Goal: Check status: Check status

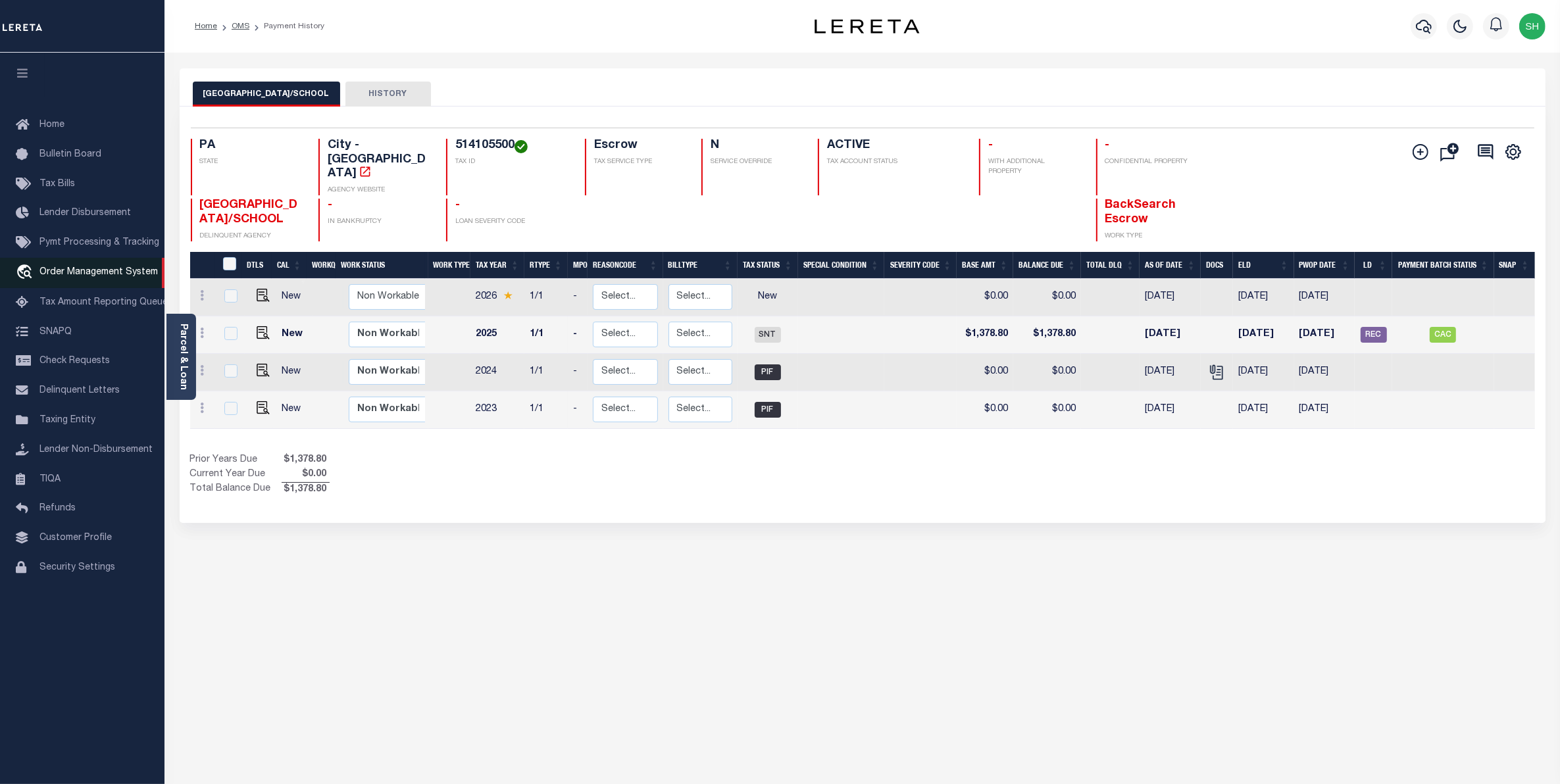
click at [78, 270] on span "Order Management System" at bounding box center [99, 272] width 119 height 9
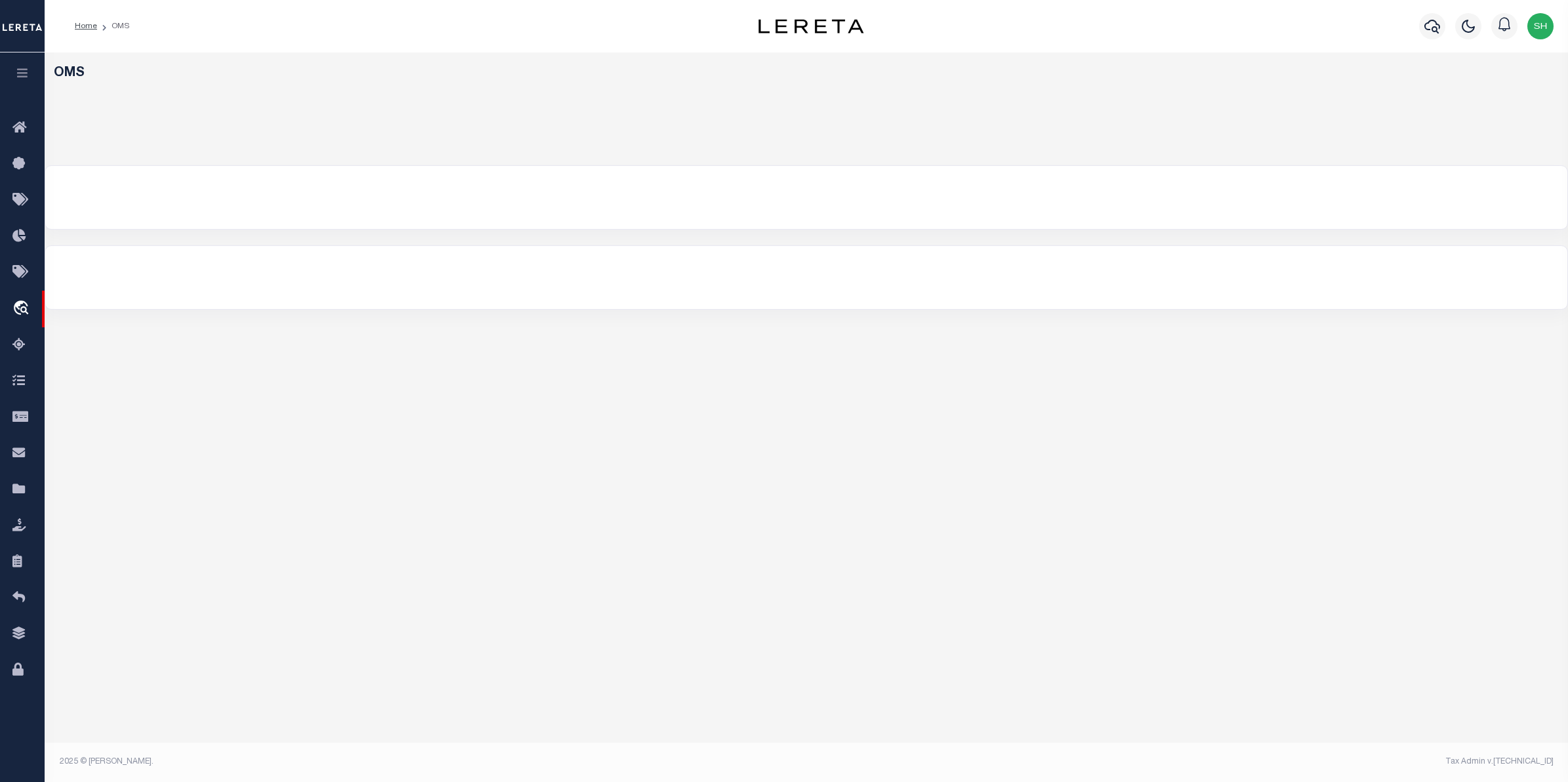
select select "200"
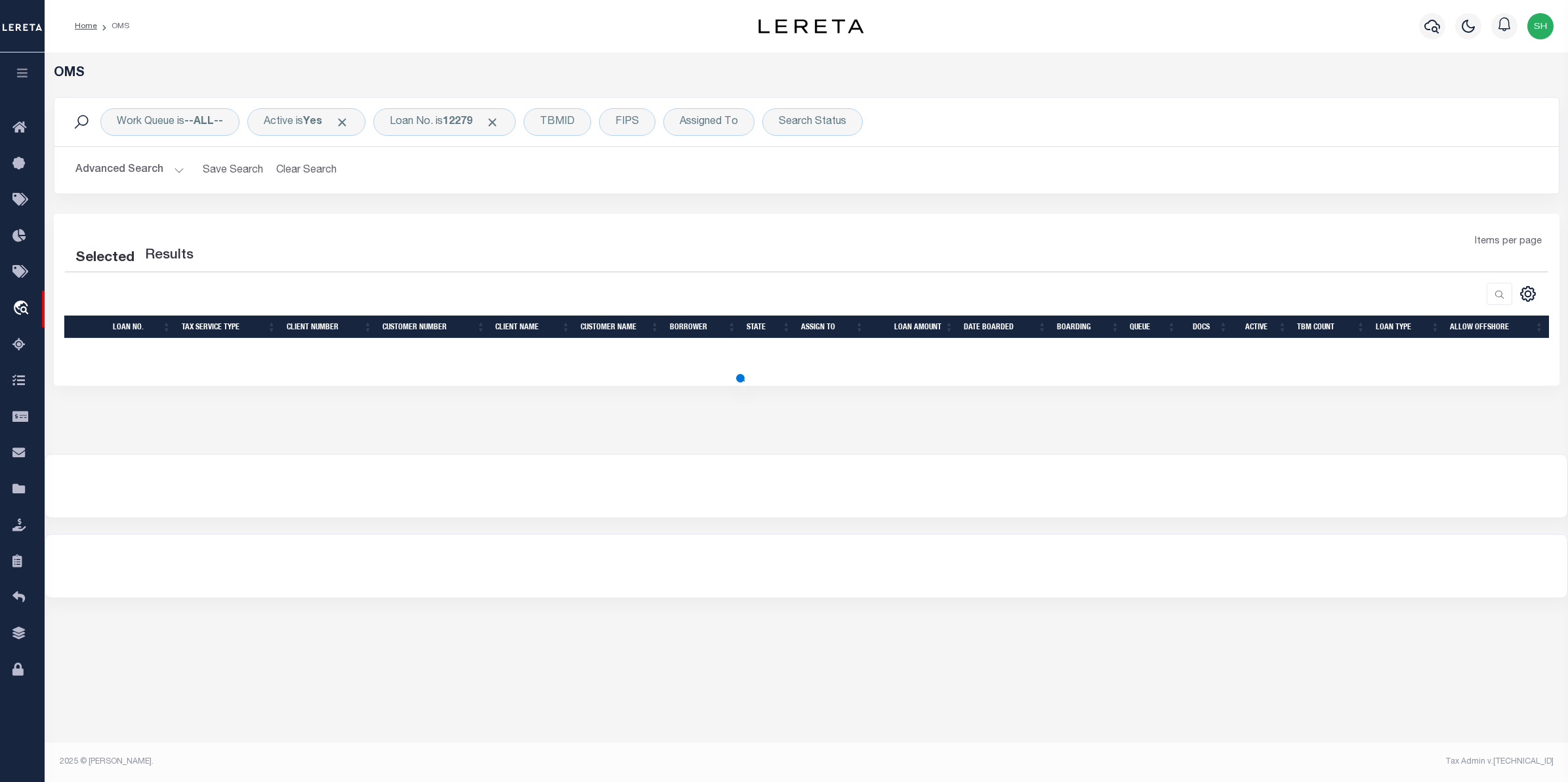
select select "200"
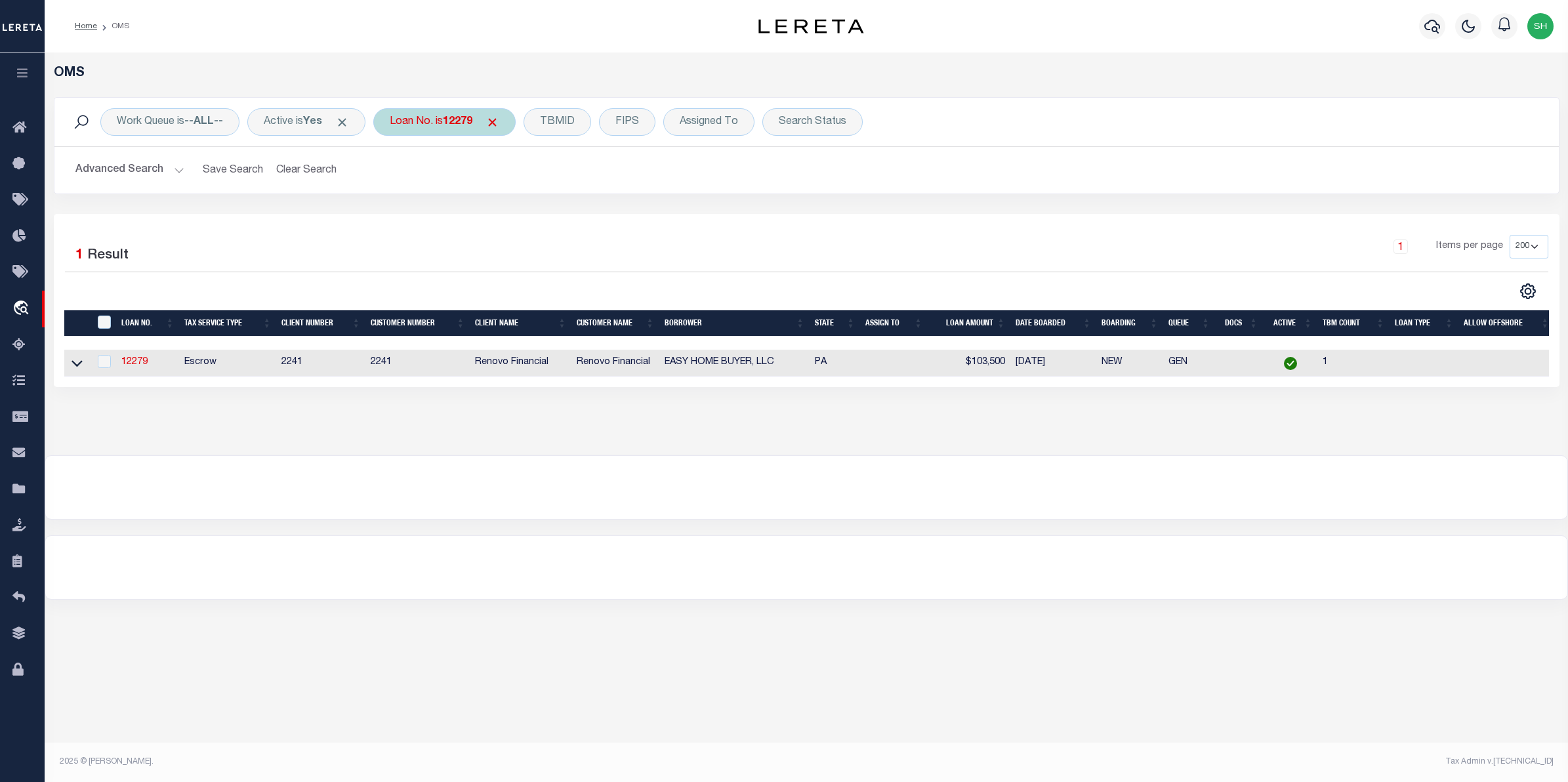
click at [457, 135] on div "Loan No. is 12279" at bounding box center [444, 122] width 142 height 28
type input "10022872"
click at [74, 367] on icon at bounding box center [77, 364] width 11 height 6
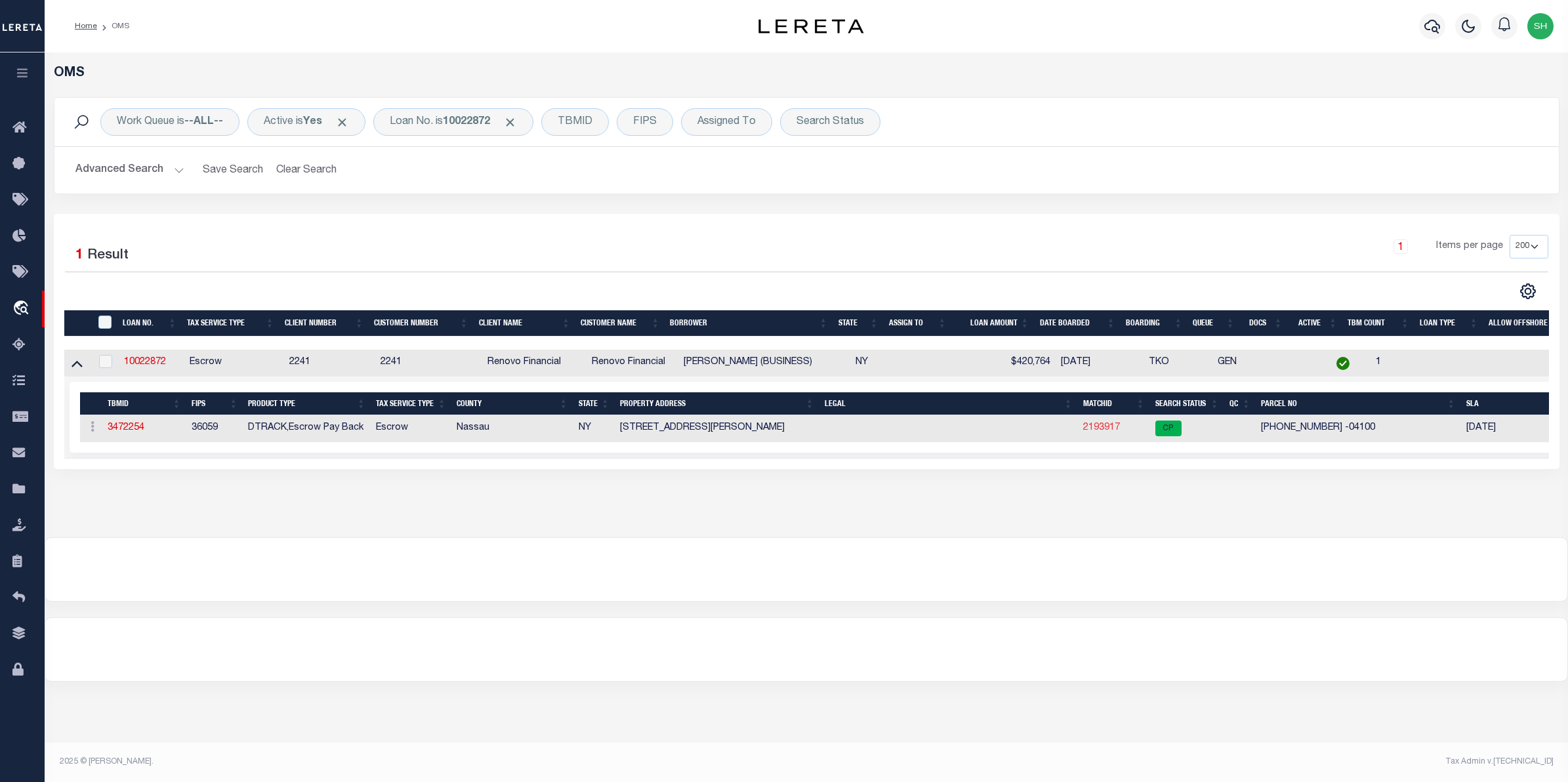
click at [1106, 431] on link "2193917" at bounding box center [1102, 427] width 37 height 9
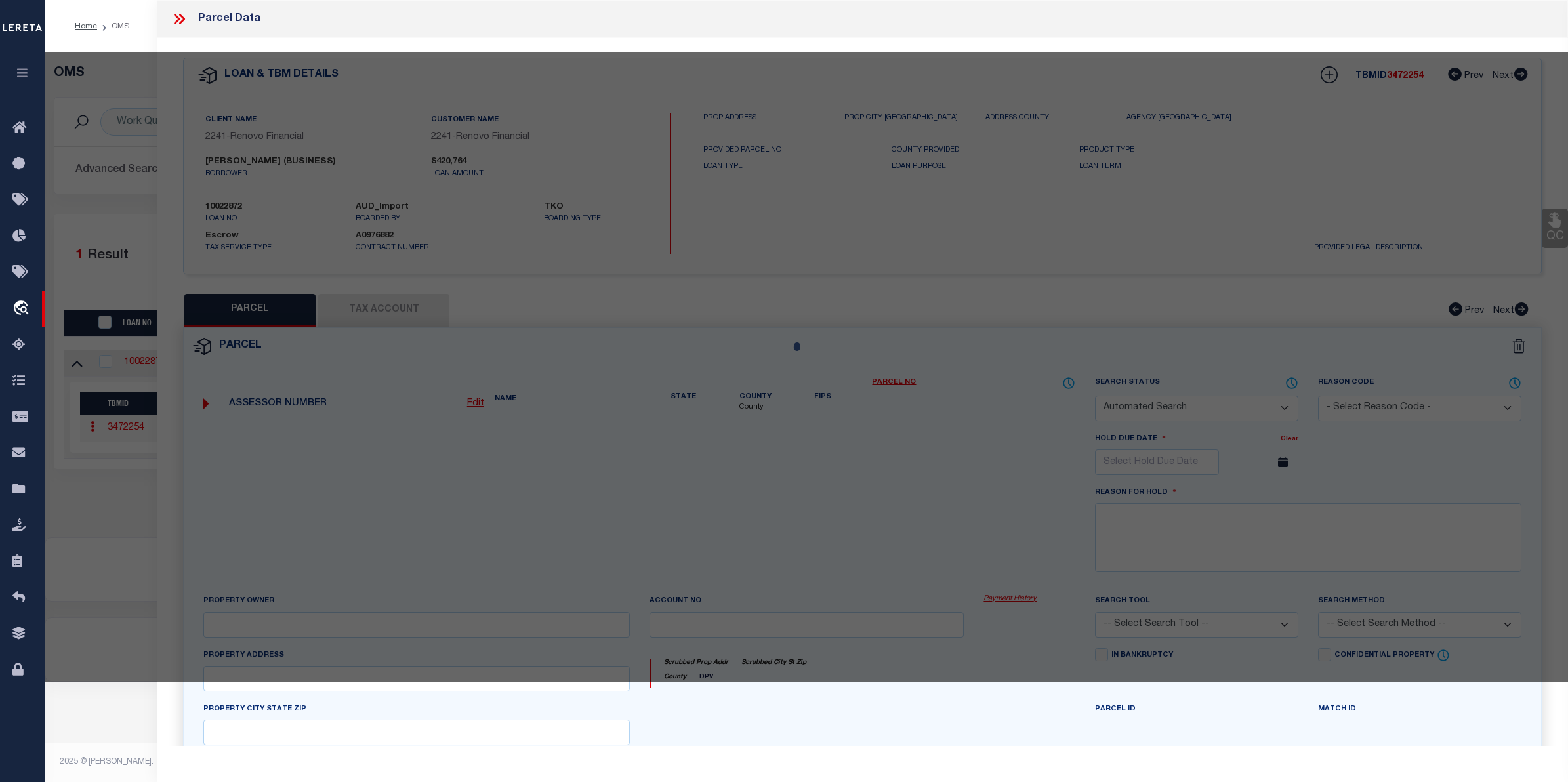
checkbox input "false"
select select "CP"
type input "FRANCIS,MARIE"
select select "ATL"
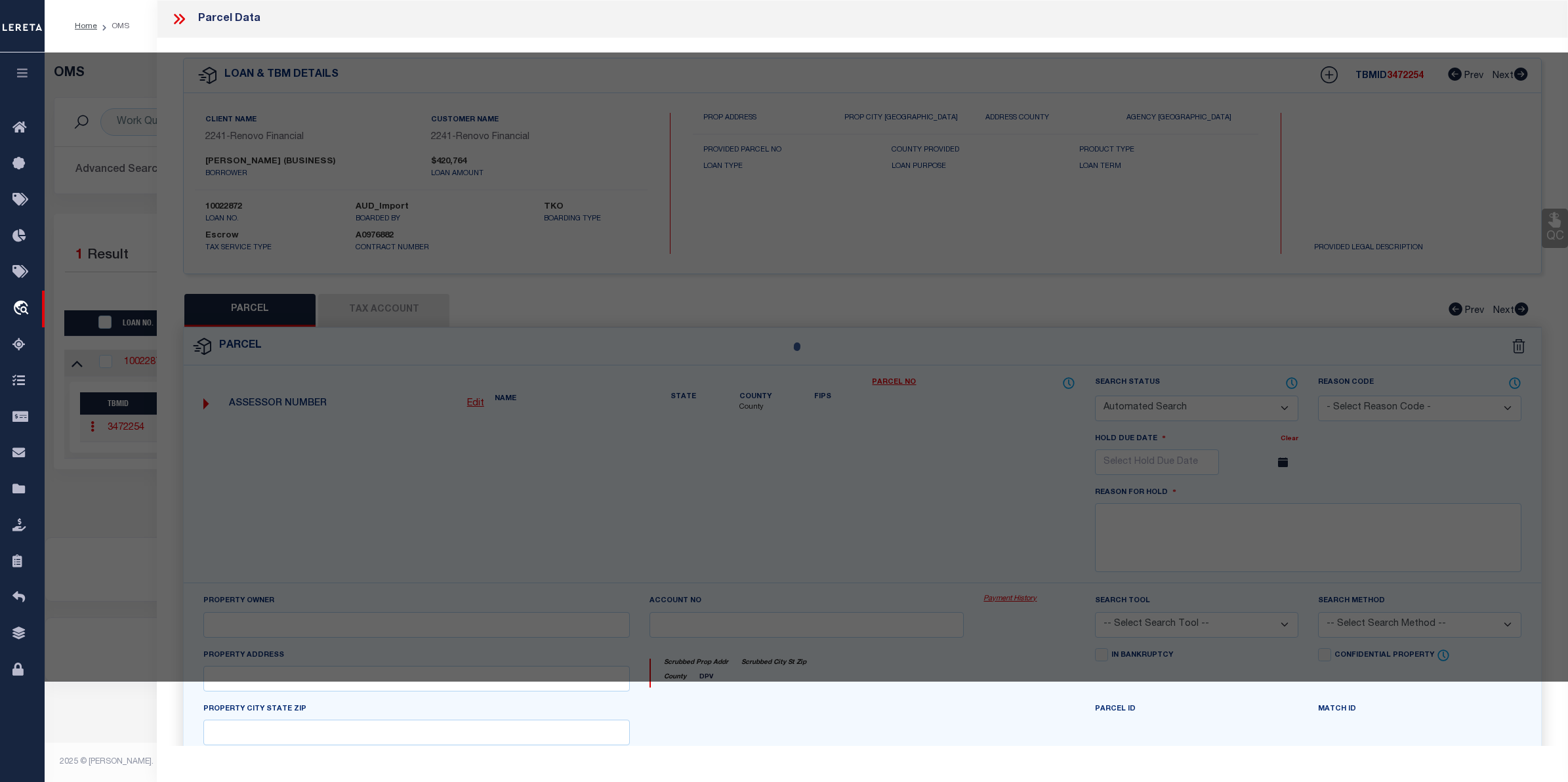
select select "ADD"
type input "214 GIBSON BLVD"
checkbox input "false"
type input "VALLEY STREAM, NY 11581"
type textarea "TOWN #1 SCH DIST 014"
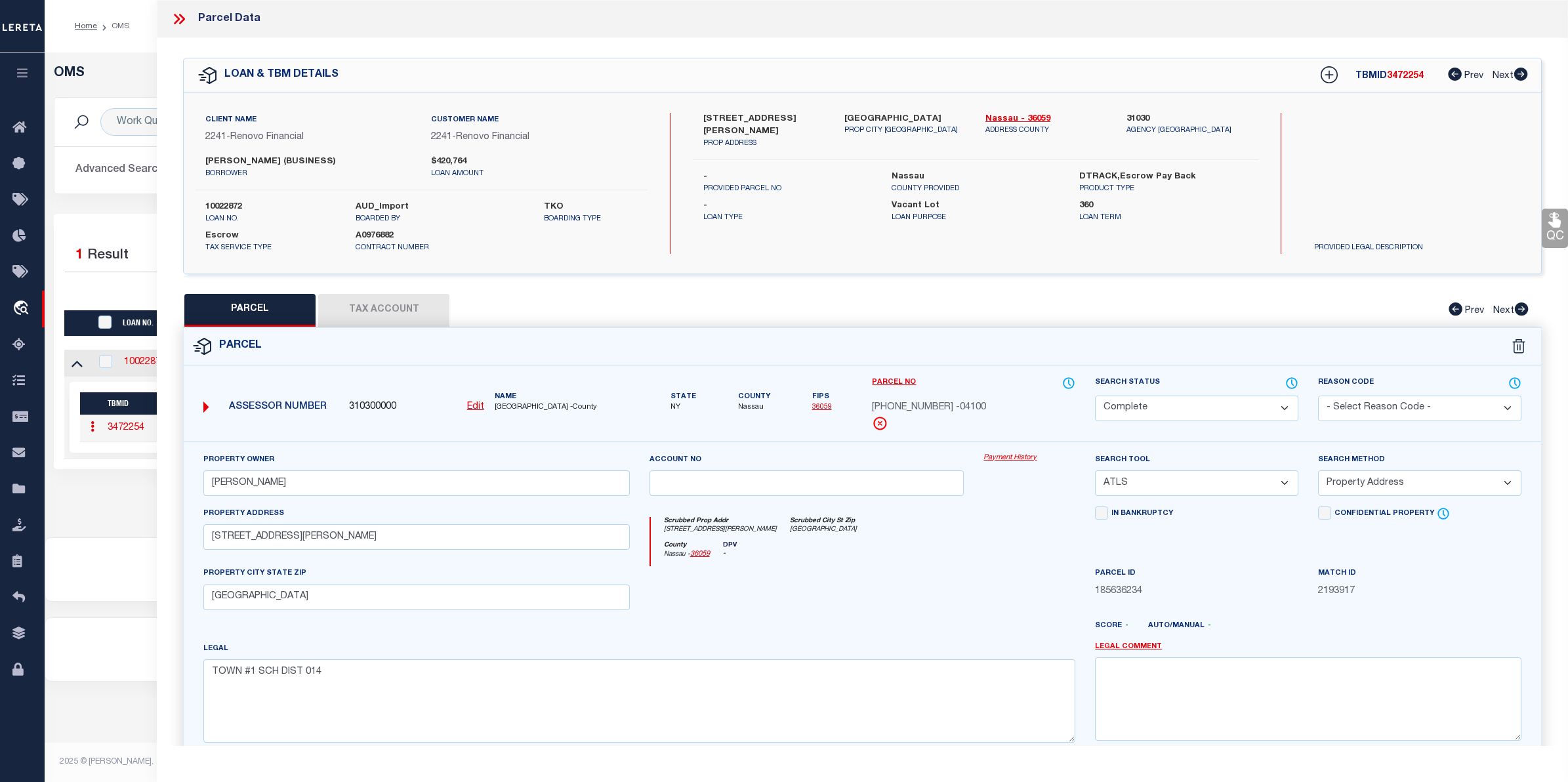
click at [994, 458] on link "Payment History" at bounding box center [1030, 458] width 92 height 11
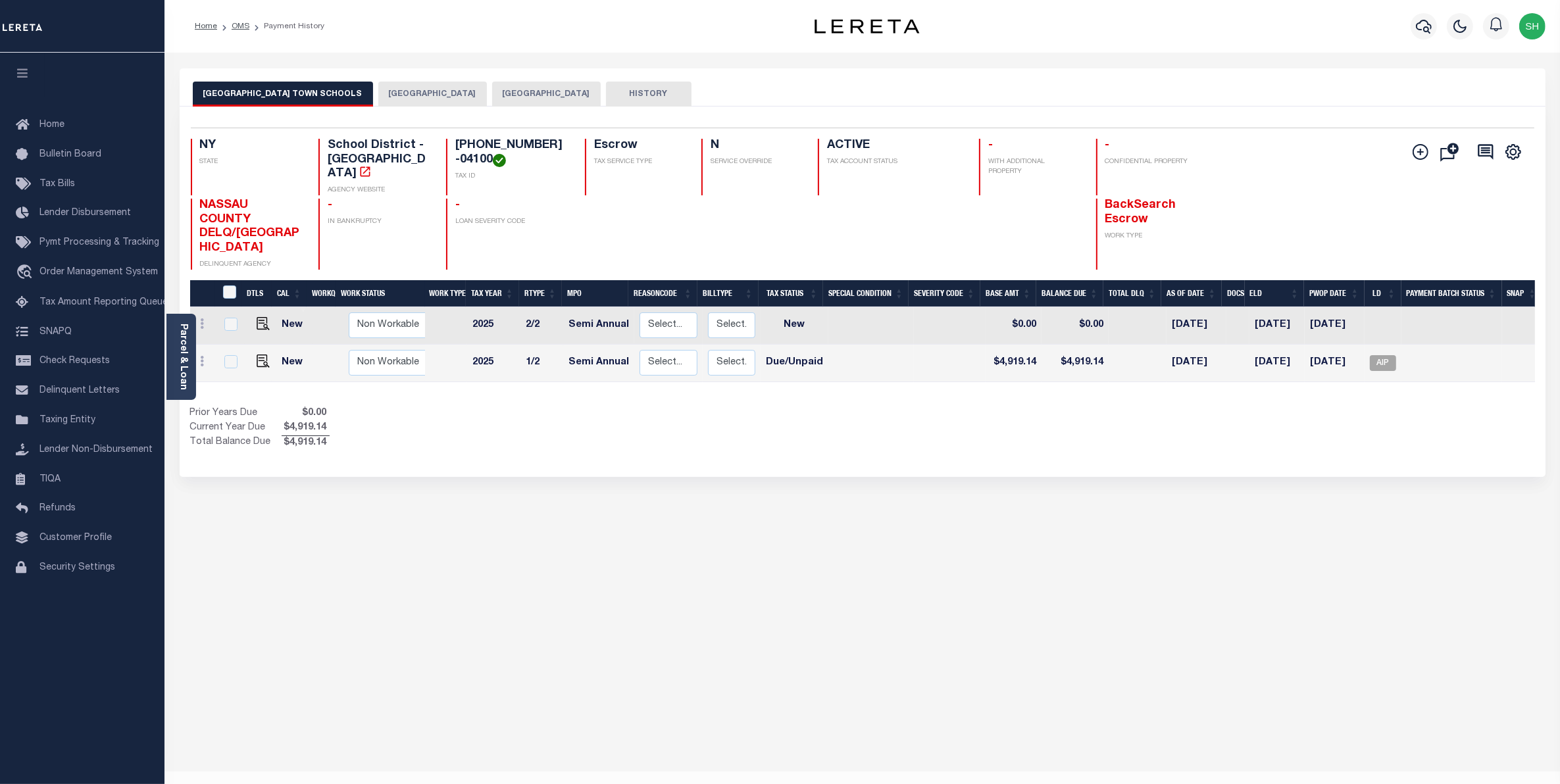
click at [381, 95] on button "[GEOGRAPHIC_DATA]" at bounding box center [432, 93] width 108 height 25
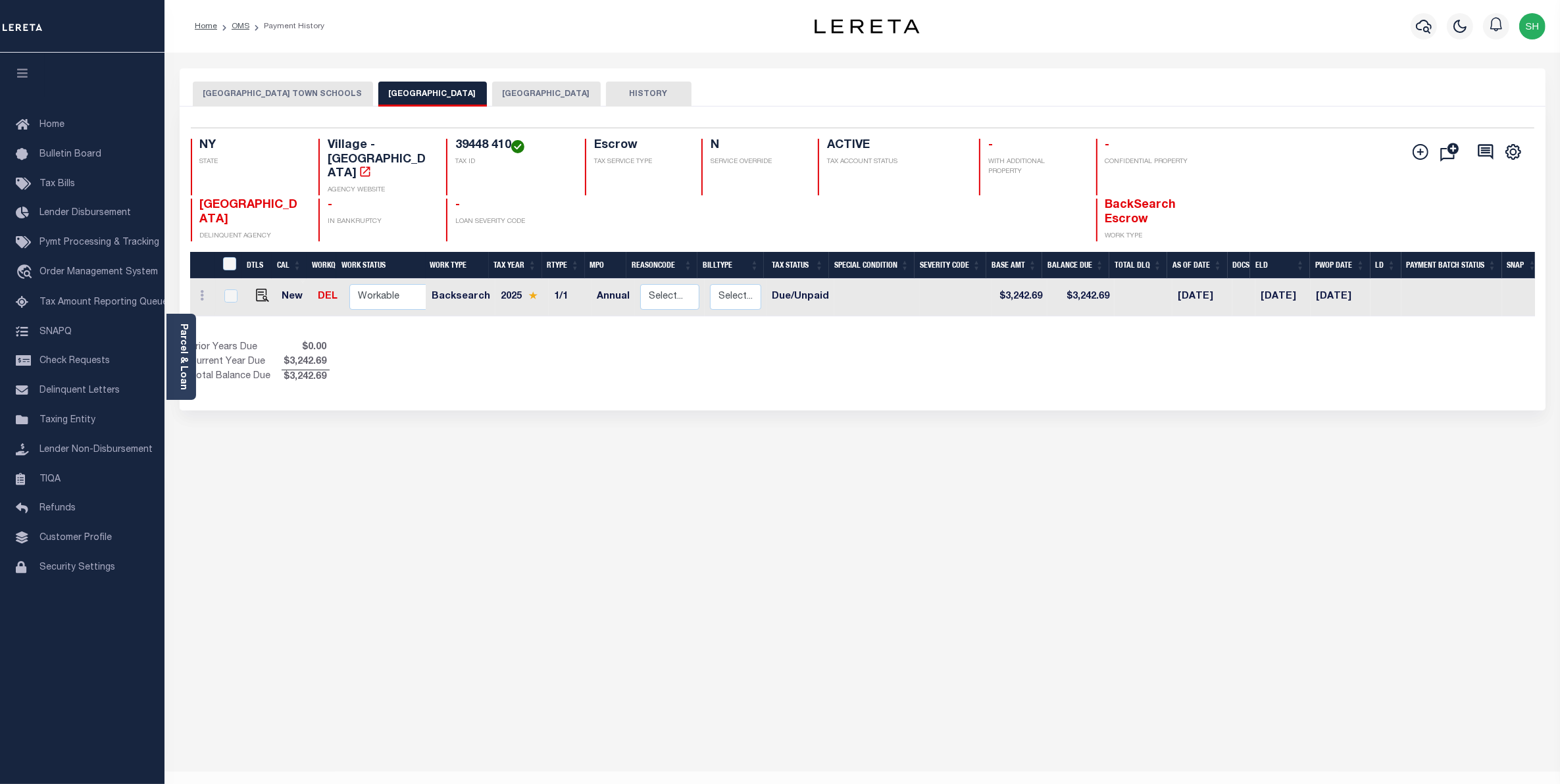
click at [493, 90] on button "[GEOGRAPHIC_DATA]" at bounding box center [546, 93] width 108 height 25
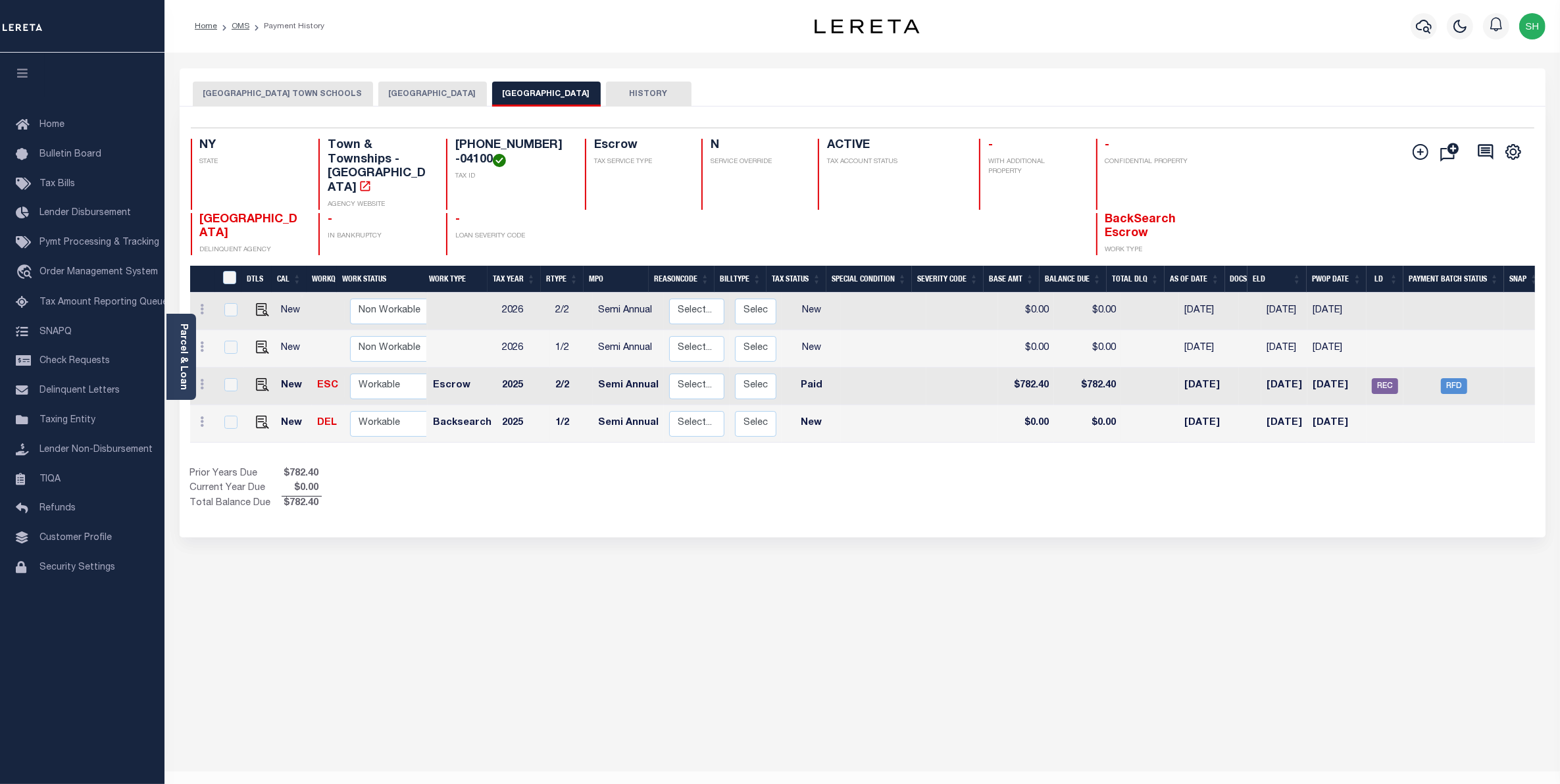
click at [254, 100] on button "[GEOGRAPHIC_DATA] TOWN SCHOOLS" at bounding box center [282, 93] width 181 height 25
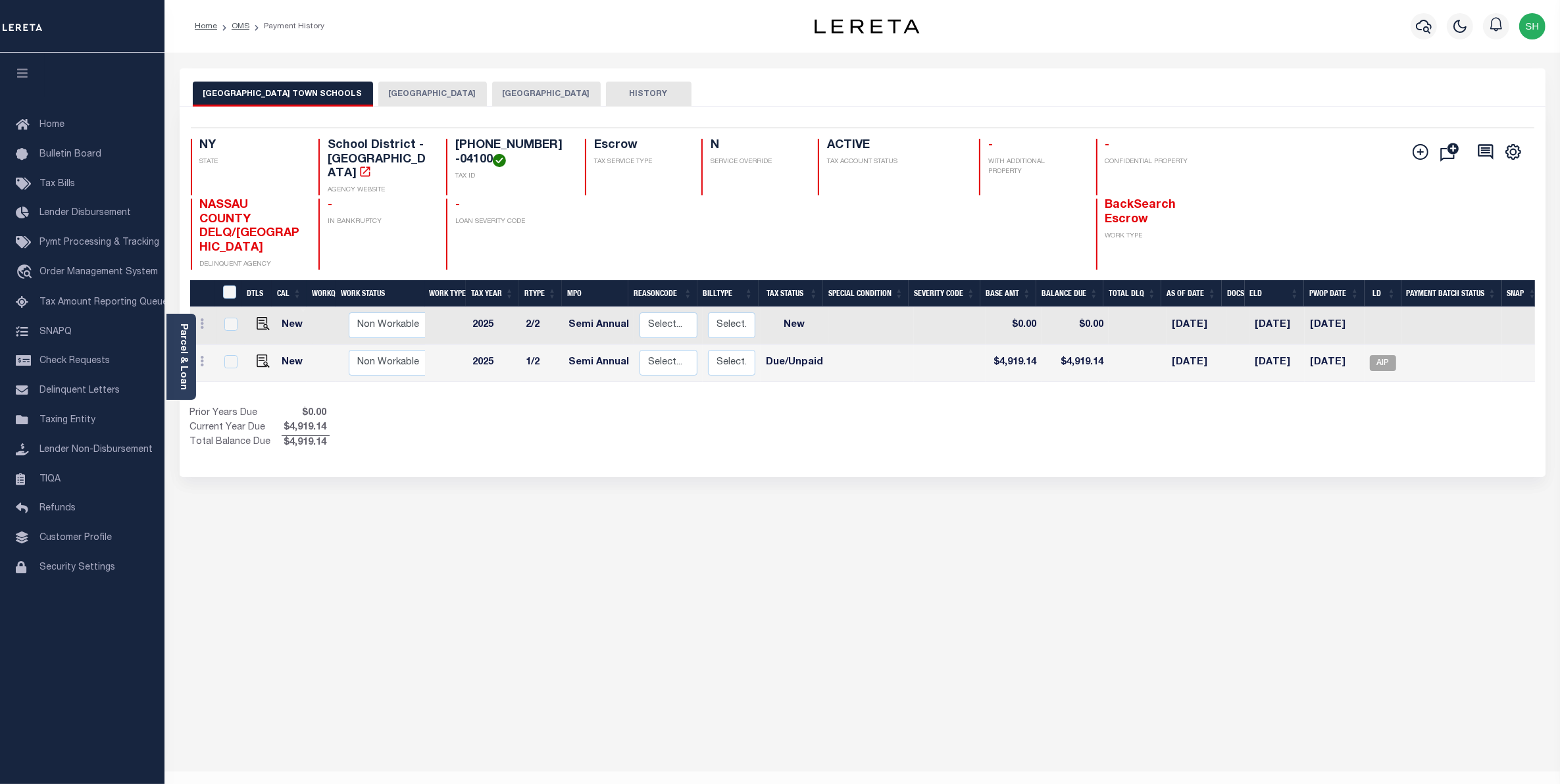
click at [379, 96] on button "[GEOGRAPHIC_DATA]" at bounding box center [432, 93] width 108 height 25
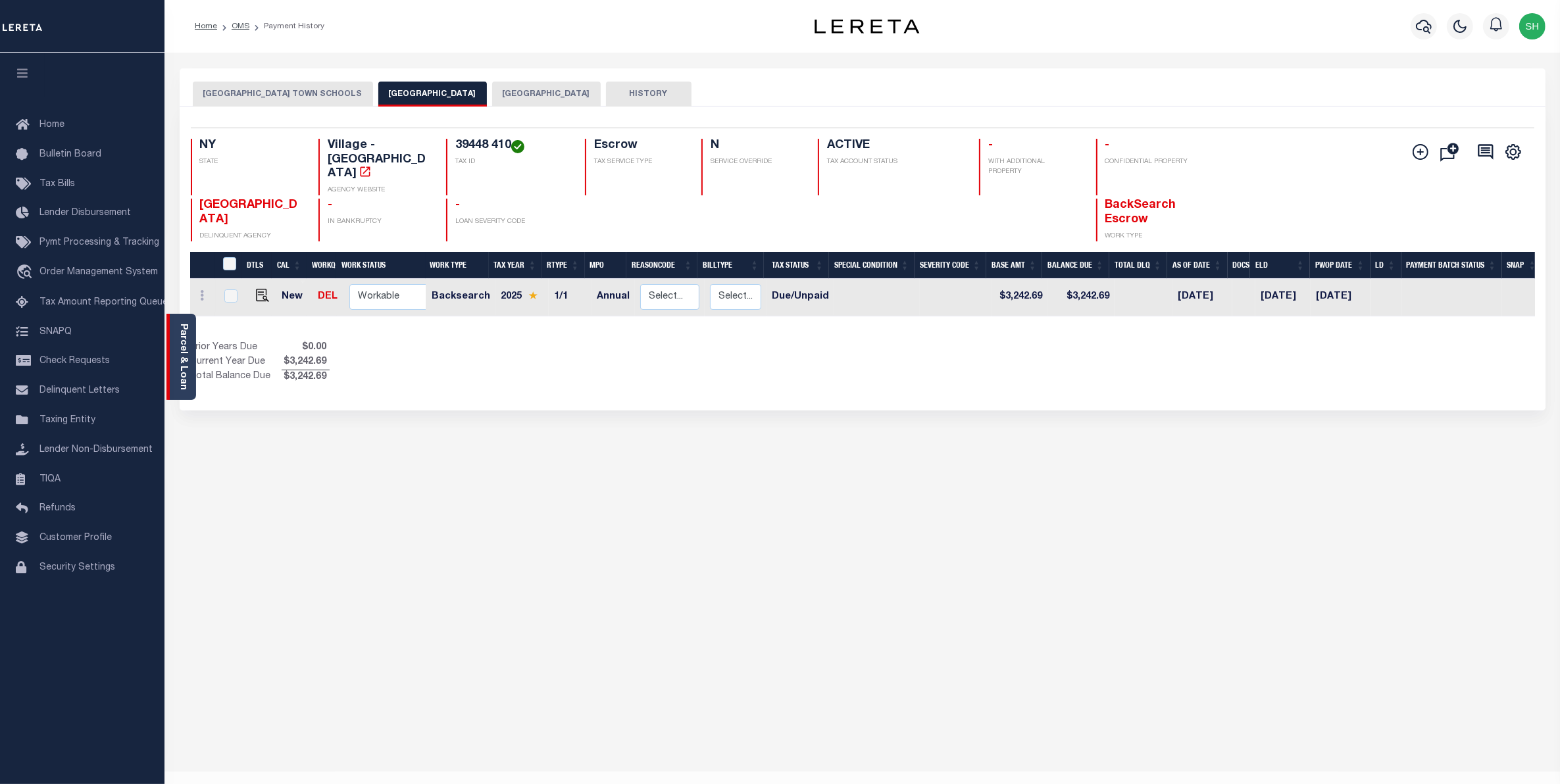
click at [189, 342] on div "Parcel & Loan" at bounding box center [181, 356] width 30 height 86
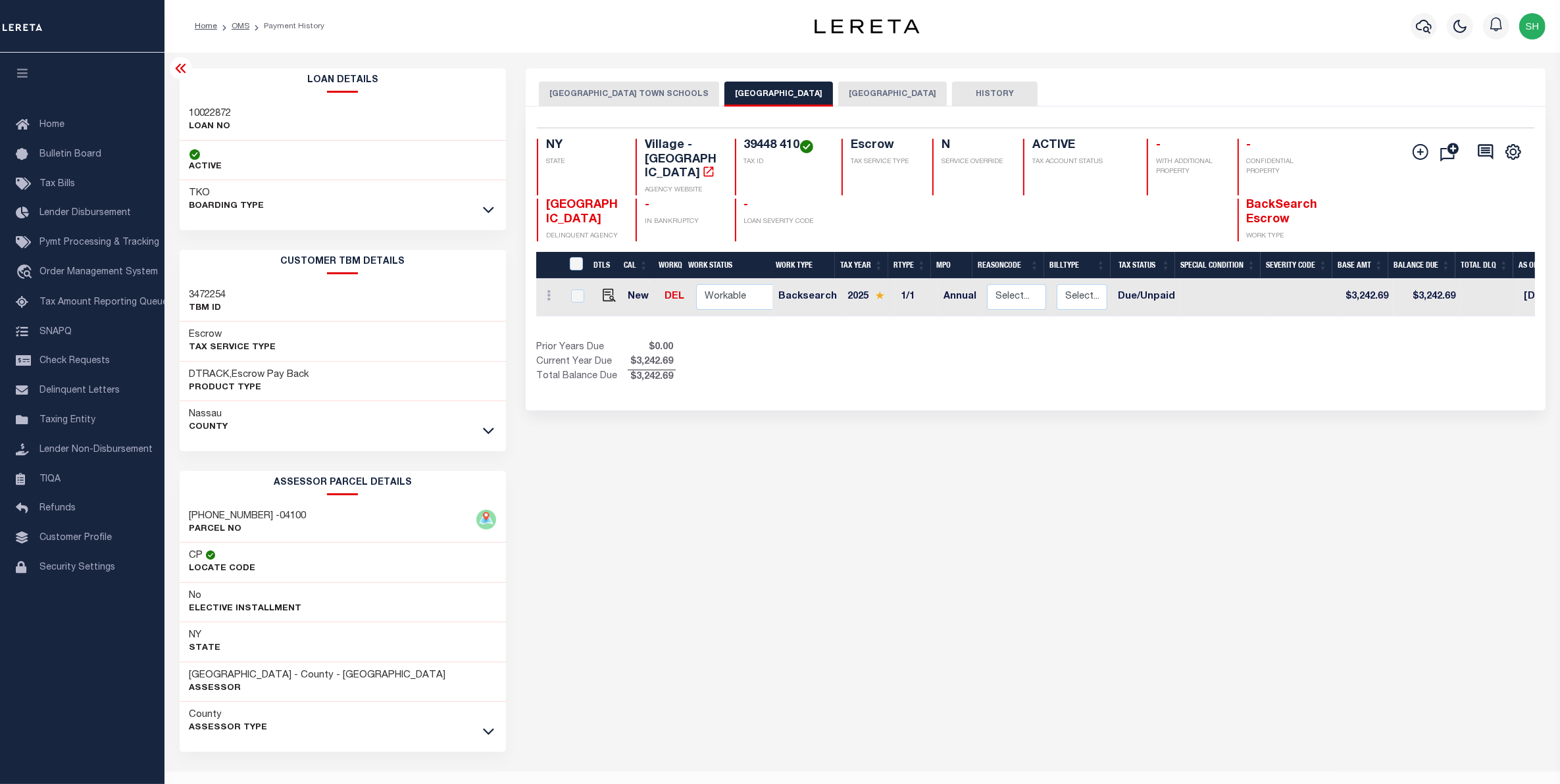
click at [499, 732] on div "County Assessor Type" at bounding box center [343, 721] width 327 height 40
click at [489, 732] on icon at bounding box center [489, 731] width 11 height 14
click at [874, 90] on button "[GEOGRAPHIC_DATA]" at bounding box center [892, 93] width 108 height 25
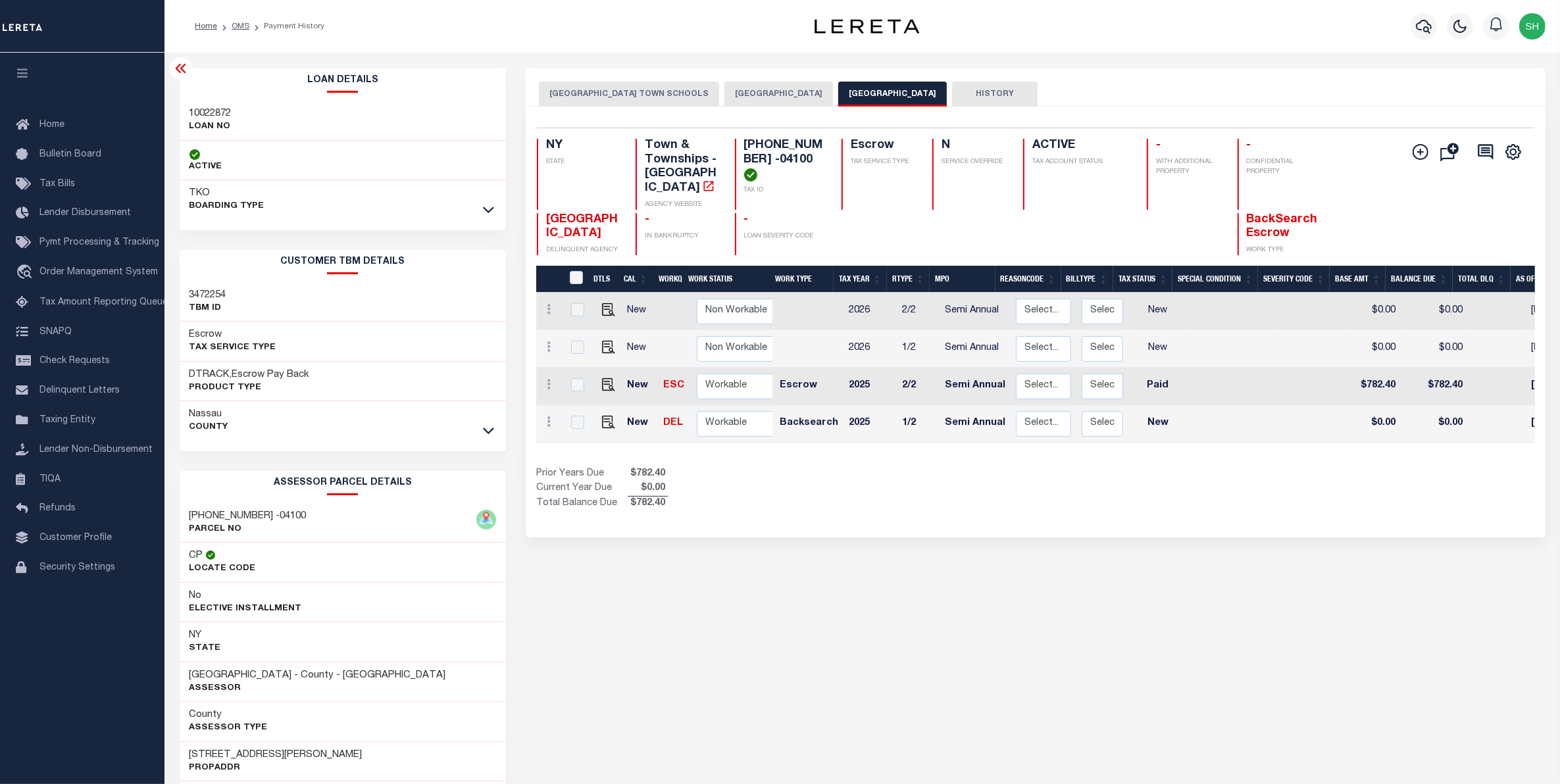
click at [843, 427] on td "2025" at bounding box center [870, 424] width 54 height 38
checkbox input "true"
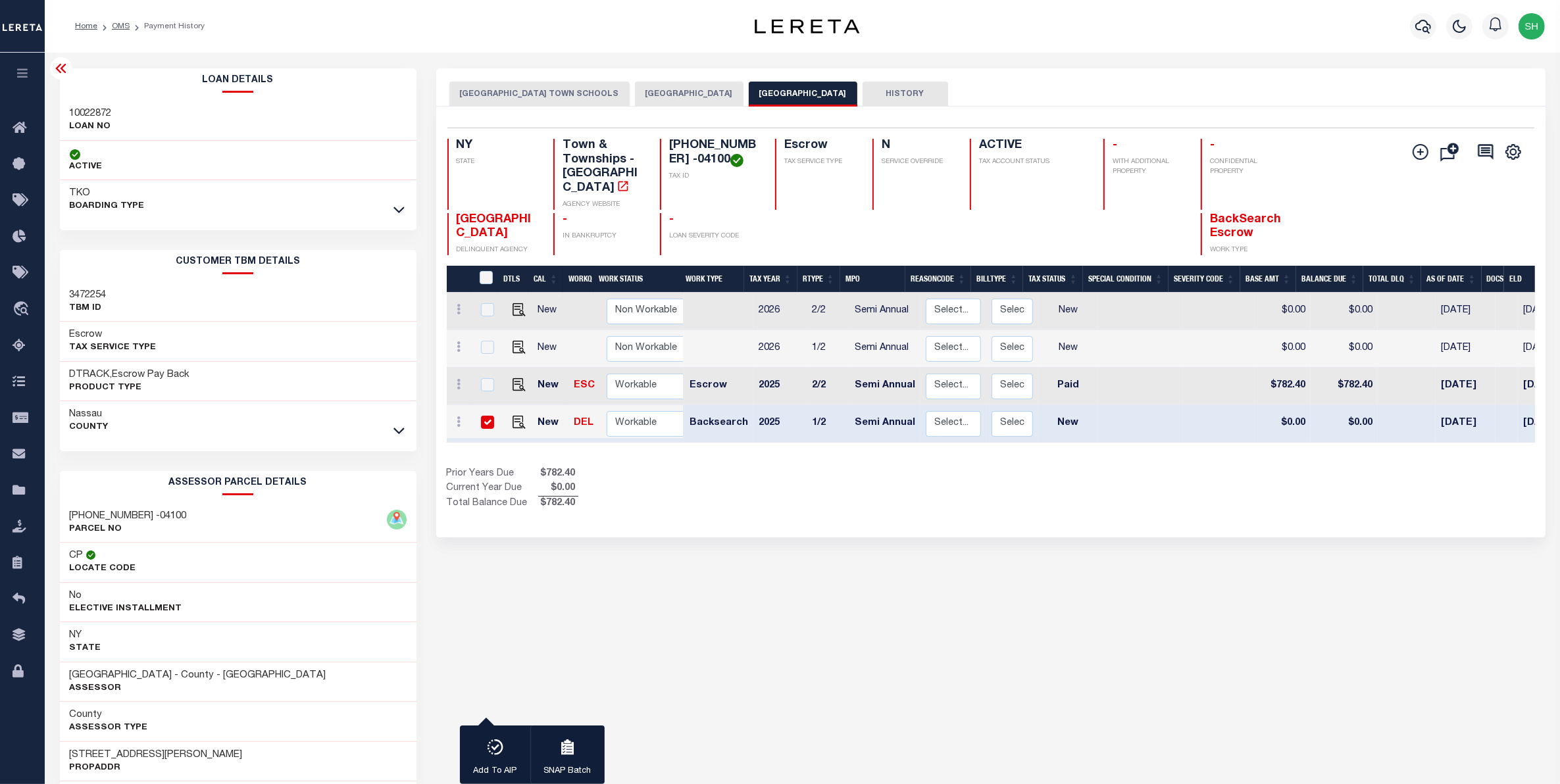
scroll to position [0, 181]
